Goal: Task Accomplishment & Management: Manage account settings

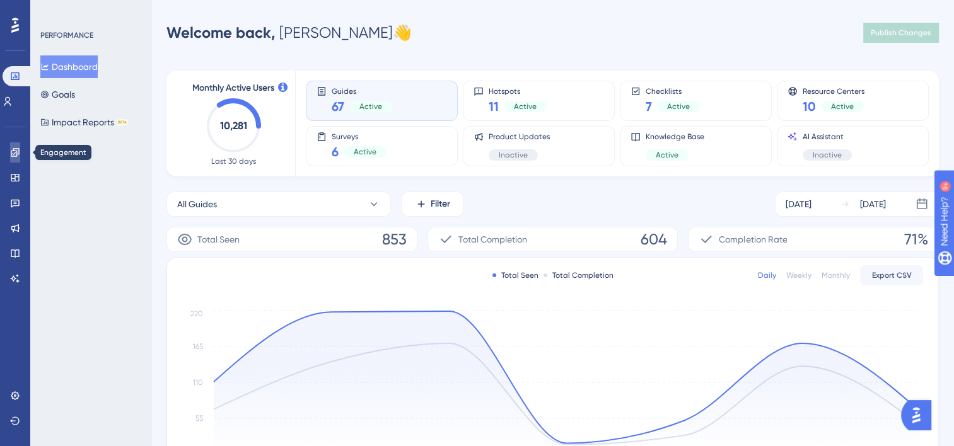
click at [13, 154] on icon at bounding box center [15, 152] width 8 height 8
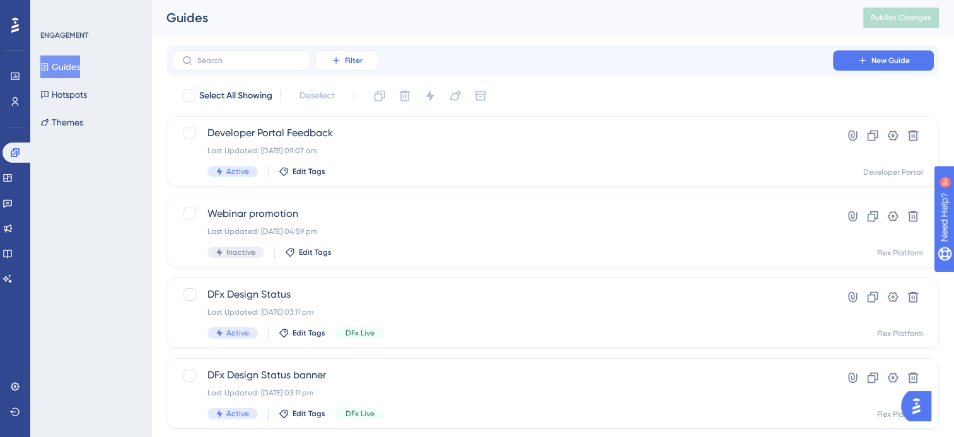
click at [344, 64] on button "Filter" at bounding box center [346, 60] width 63 height 20
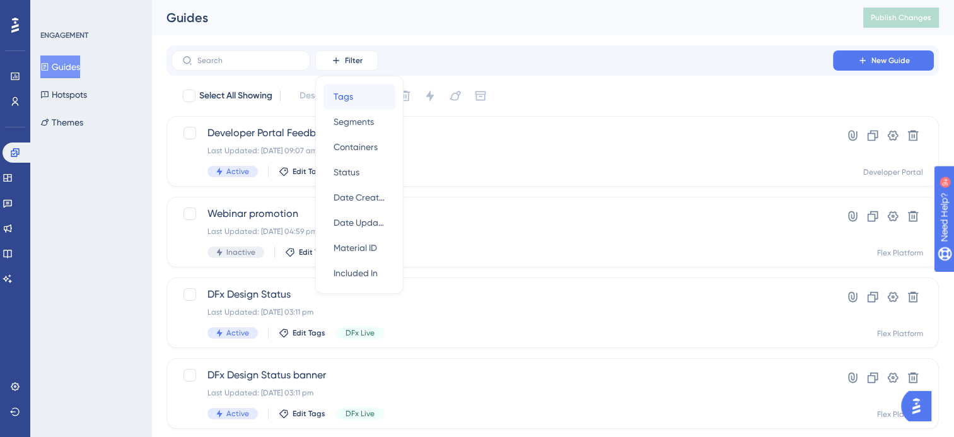
click at [352, 96] on span "Tags" at bounding box center [344, 96] width 20 height 15
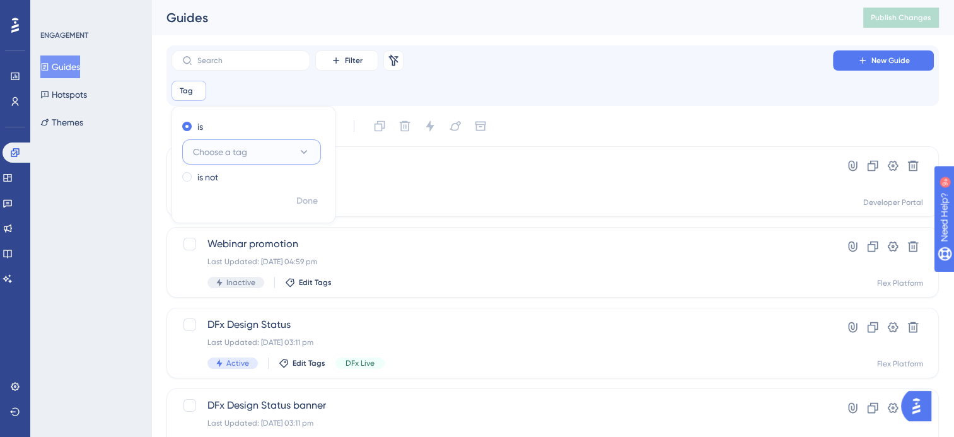
click at [310, 149] on icon at bounding box center [304, 152] width 13 height 13
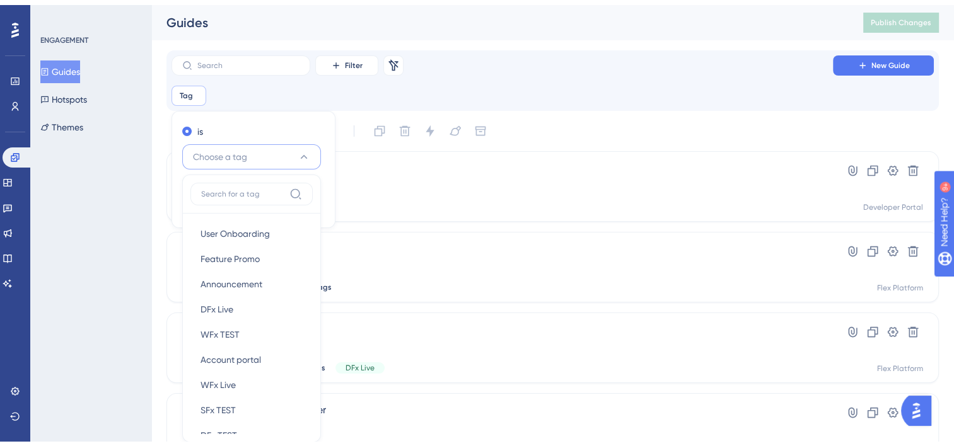
scroll to position [83, 0]
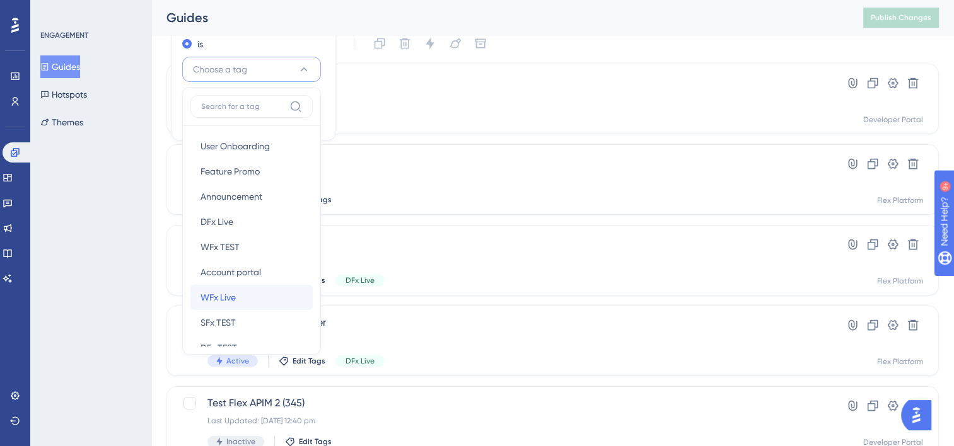
click at [229, 300] on span "WFx Live" at bounding box center [217, 297] width 35 height 15
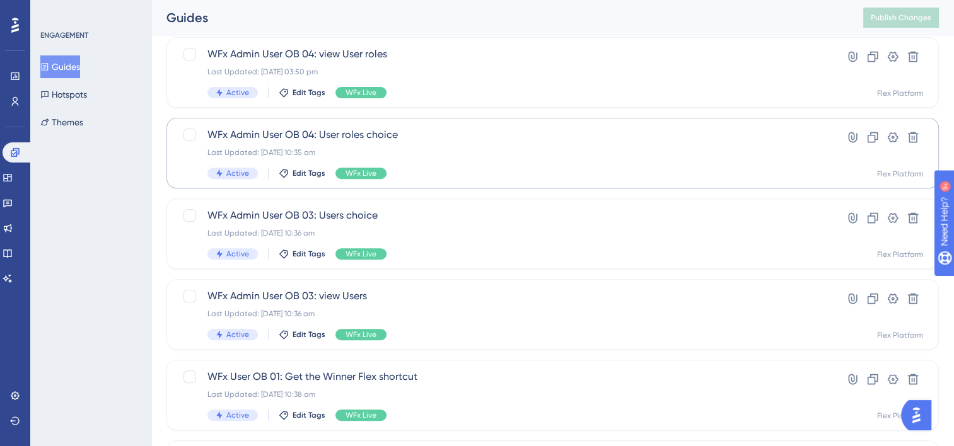
scroll to position [461, 0]
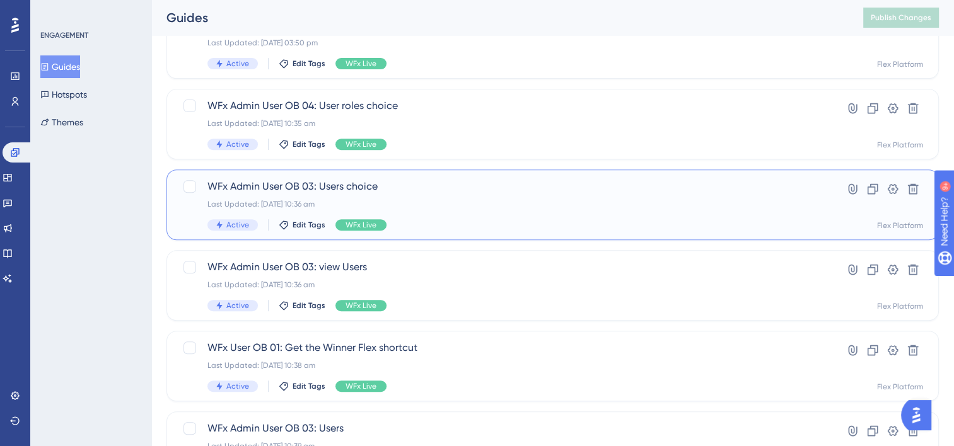
click at [460, 202] on div "Last Updated: [DATE] 10:36 am" at bounding box center [501, 204] width 589 height 10
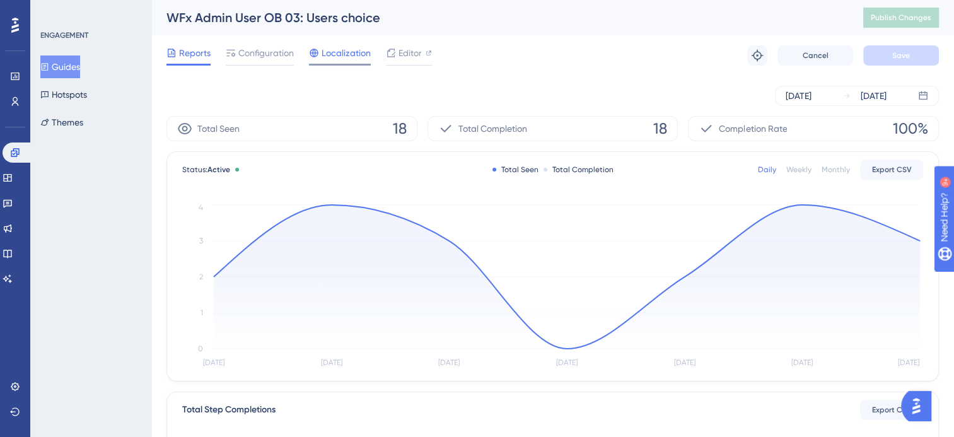
click at [337, 61] on div "Localization" at bounding box center [340, 55] width 62 height 20
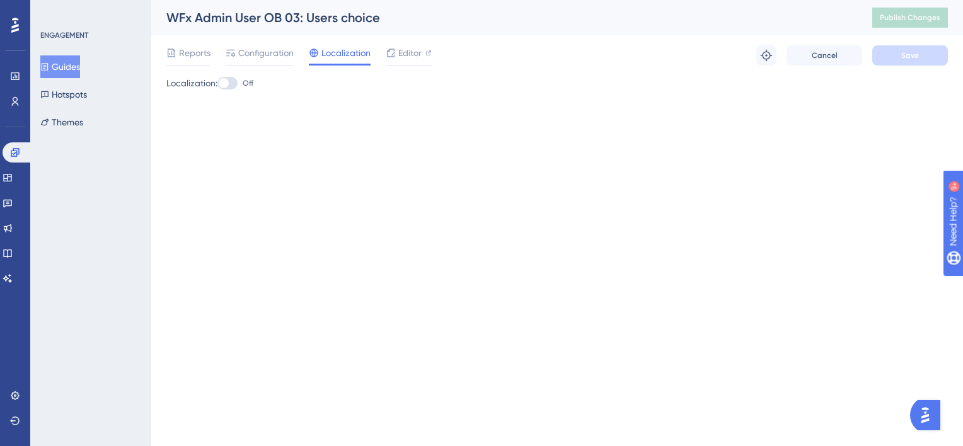
click at [228, 86] on div at bounding box center [224, 83] width 10 height 10
click at [218, 84] on input "Off" at bounding box center [217, 83] width 1 height 1
checkbox input "true"
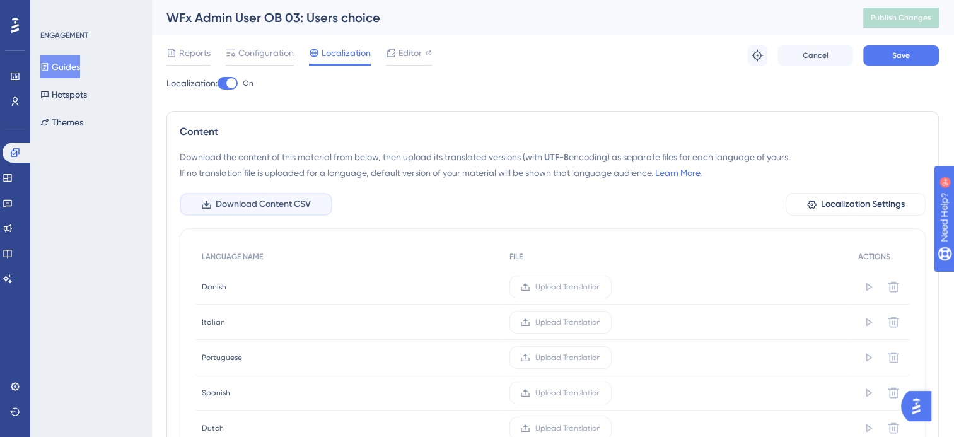
click at [242, 207] on span "Download Content CSV" at bounding box center [263, 204] width 95 height 15
click at [274, 13] on div "WFx Admin User OB 03: Users choice" at bounding box center [498, 18] width 665 height 18
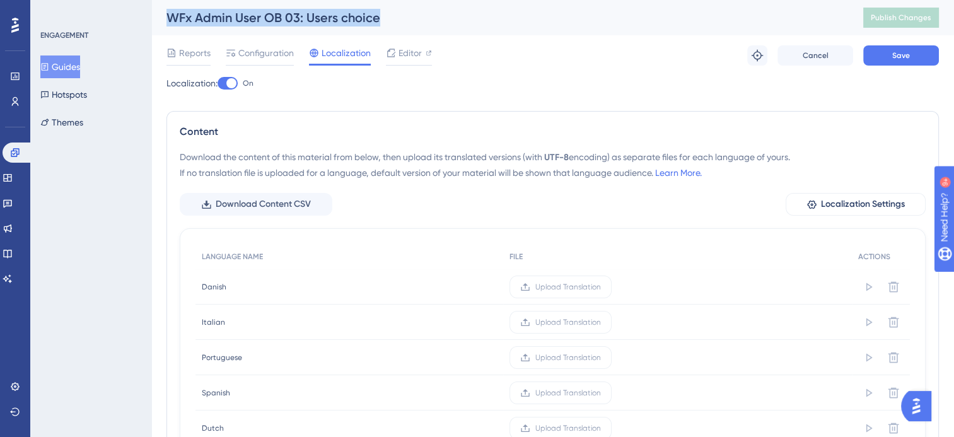
drag, startPoint x: 166, startPoint y: 16, endPoint x: 388, endPoint y: 18, distance: 221.3
click at [387, 18] on div "WFx Admin User OB 03: Users choice" at bounding box center [498, 18] width 665 height 18
copy div "WFx Admin User OB 03: Users choice"
